Goal: Task Accomplishment & Management: Complete application form

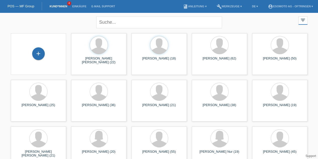
click at [40, 58] on div "+" at bounding box center [38, 53] width 12 height 9
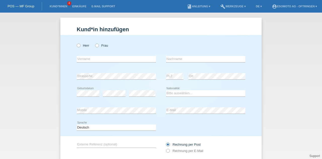
click at [79, 45] on label "Herr" at bounding box center [83, 46] width 13 height 4
click at [79, 45] on input "Herr" at bounding box center [78, 45] width 3 height 3
radio input "true"
click at [89, 62] on input "text" at bounding box center [116, 59] width 79 height 6
type input "Farhat"
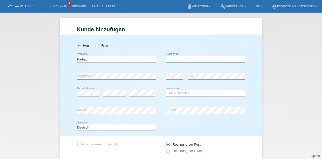
click at [189, 60] on input "text" at bounding box center [205, 59] width 79 height 6
type input "[PERSON_NAME]"
click at [170, 94] on select "Bitte auswählen... Schweiz Deutschland Liechtenstein Österreich ------------ Af…" at bounding box center [205, 93] width 79 height 6
select select "SY"
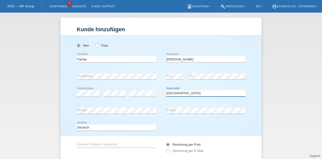
click at [166, 90] on select "Bitte auswählen... Schweiz Deutschland Liechtenstein Österreich ------------ Af…" at bounding box center [205, 93] width 79 height 6
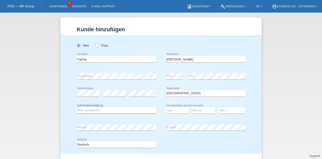
click at [111, 111] on select "Bitte auswählen... C B B - Flüchtlingsstatus Andere" at bounding box center [116, 110] width 79 height 6
select select "B"
click at [77, 107] on select "Bitte auswählen... C B B - Flüchtlingsstatus Andere" at bounding box center [116, 110] width 79 height 6
click at [171, 109] on select "Tag 01 02 03 04 05 06 07 08 09 10 11" at bounding box center [177, 110] width 23 height 6
select select "25"
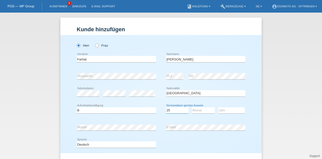
click at [166, 107] on select "Tag 01 02 03 04 05 06 07 08 09 10 11" at bounding box center [177, 110] width 23 height 6
click at [198, 110] on select "Monat 01 02 03 04 05 06 07 08 09 10 11" at bounding box center [203, 110] width 23 height 6
select select "10"
click at [192, 107] on select "Monat 01 02 03 04 05 06 07 08 09 10 11" at bounding box center [203, 110] width 23 height 6
click at [226, 111] on select "Jahr 2025 2024 2023 2022 2021 2020 2019 2018 2017 2016 2015 2014 2013 2012 2011…" at bounding box center [232, 110] width 26 height 6
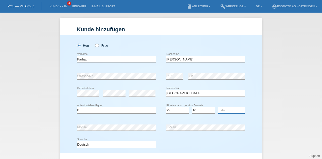
select select "2015"
click at [219, 107] on select "Jahr 2025 2024 2023 2022 2021 2020 2019 2018 2017 2016 2015 2014 2013 2012 2011…" at bounding box center [232, 110] width 26 height 6
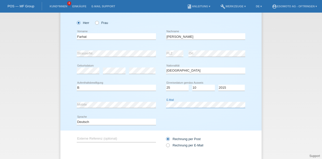
scroll to position [51, 0]
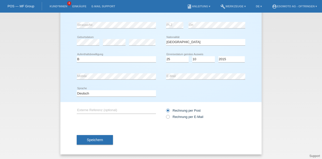
click at [103, 141] on button "Speichern" at bounding box center [95, 140] width 36 height 10
